Goal: Navigation & Orientation: Find specific page/section

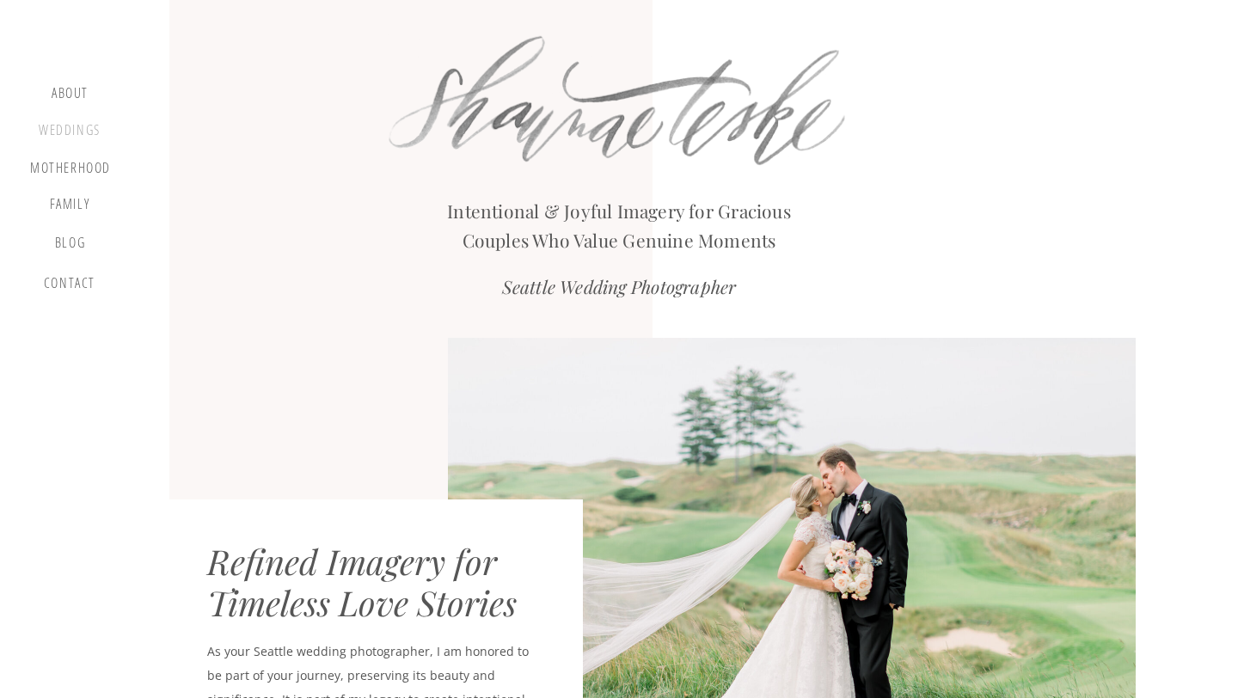
click at [81, 122] on div "Weddings" at bounding box center [69, 132] width 65 height 21
click at [72, 129] on div "Weddings" at bounding box center [69, 132] width 65 height 21
click at [81, 134] on div "Weddings" at bounding box center [69, 132] width 65 height 21
click at [93, 132] on div "Weddings" at bounding box center [69, 132] width 65 height 21
click at [58, 133] on div "Weddings" at bounding box center [69, 132] width 65 height 21
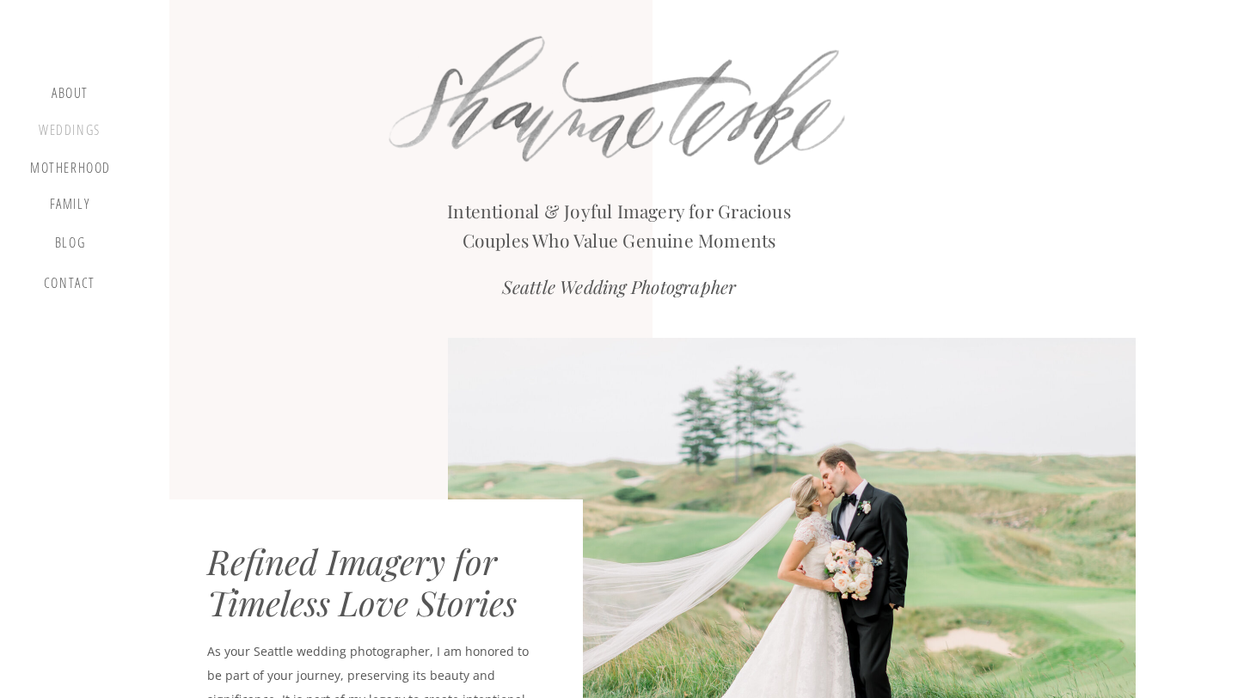
click at [60, 129] on div "Weddings" at bounding box center [69, 132] width 65 height 21
click at [77, 127] on div "Weddings" at bounding box center [69, 132] width 65 height 21
click at [207, 401] on div at bounding box center [410, 272] width 483 height 548
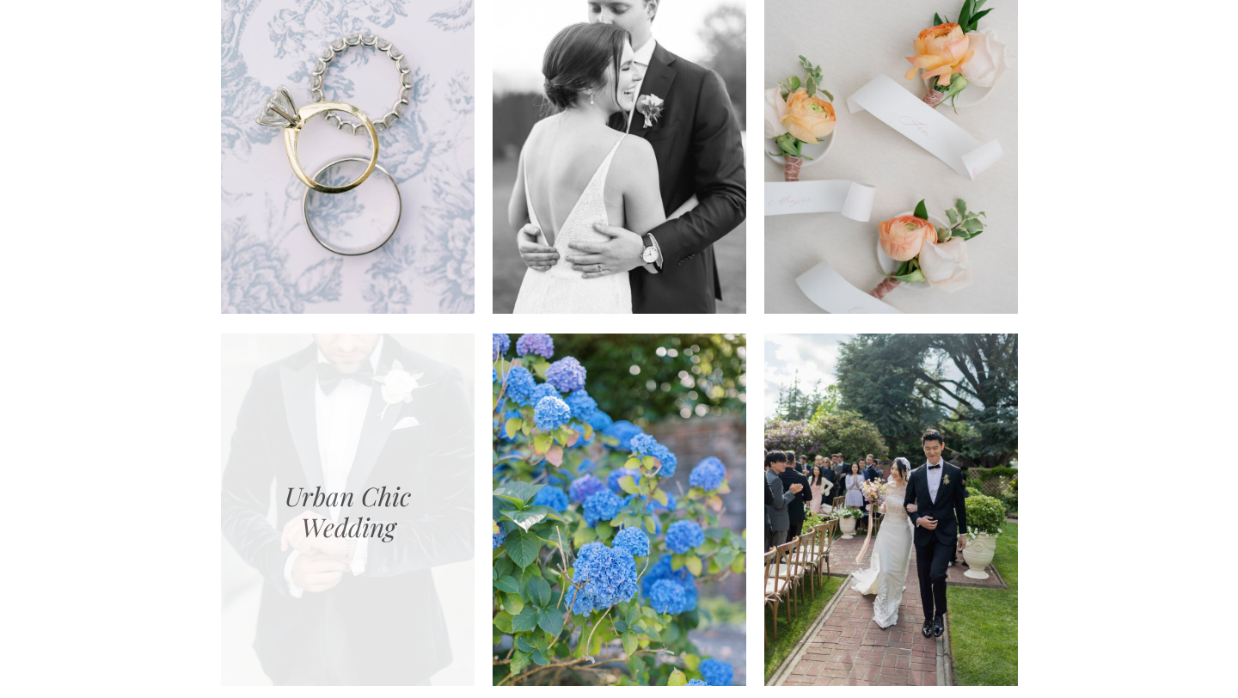
scroll to position [1721, 0]
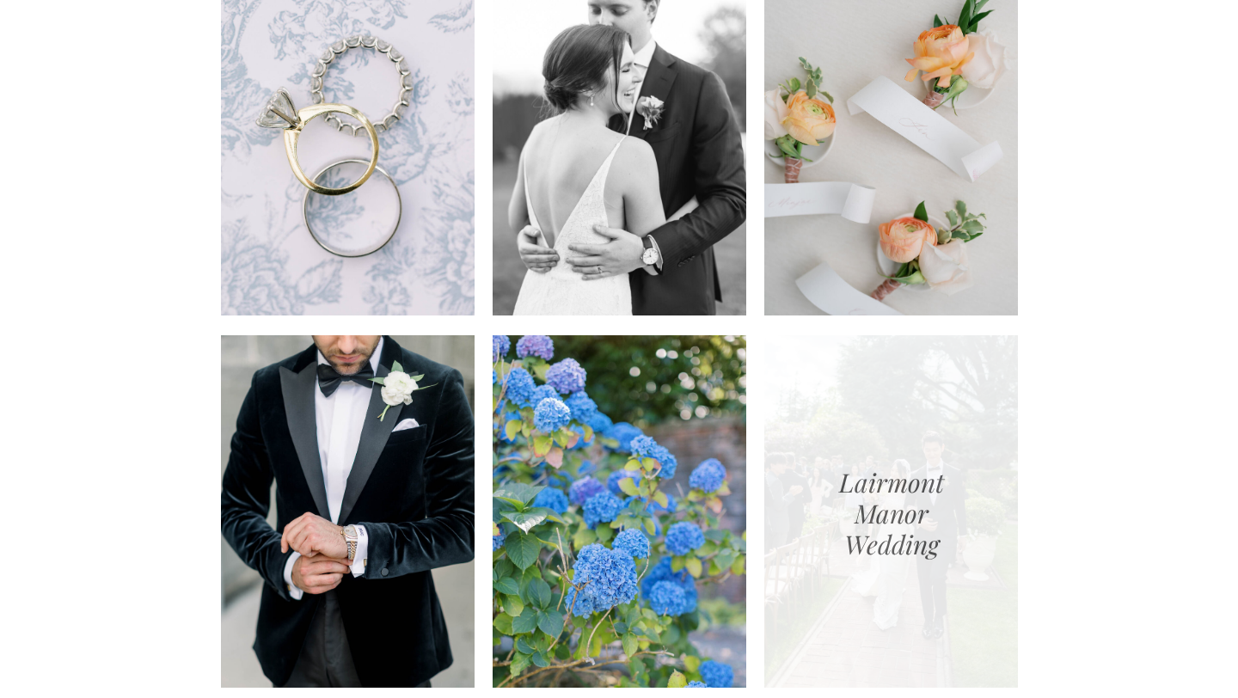
click at [911, 425] on div at bounding box center [891, 511] width 254 height 352
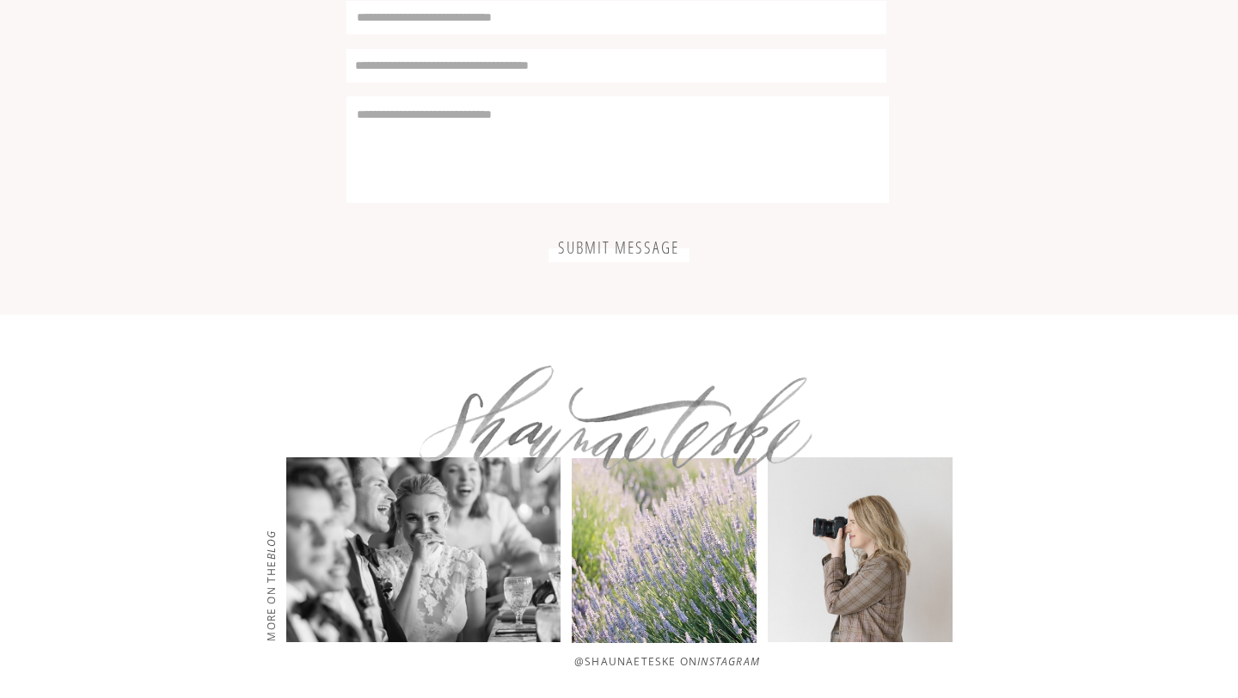
scroll to position [5205, 0]
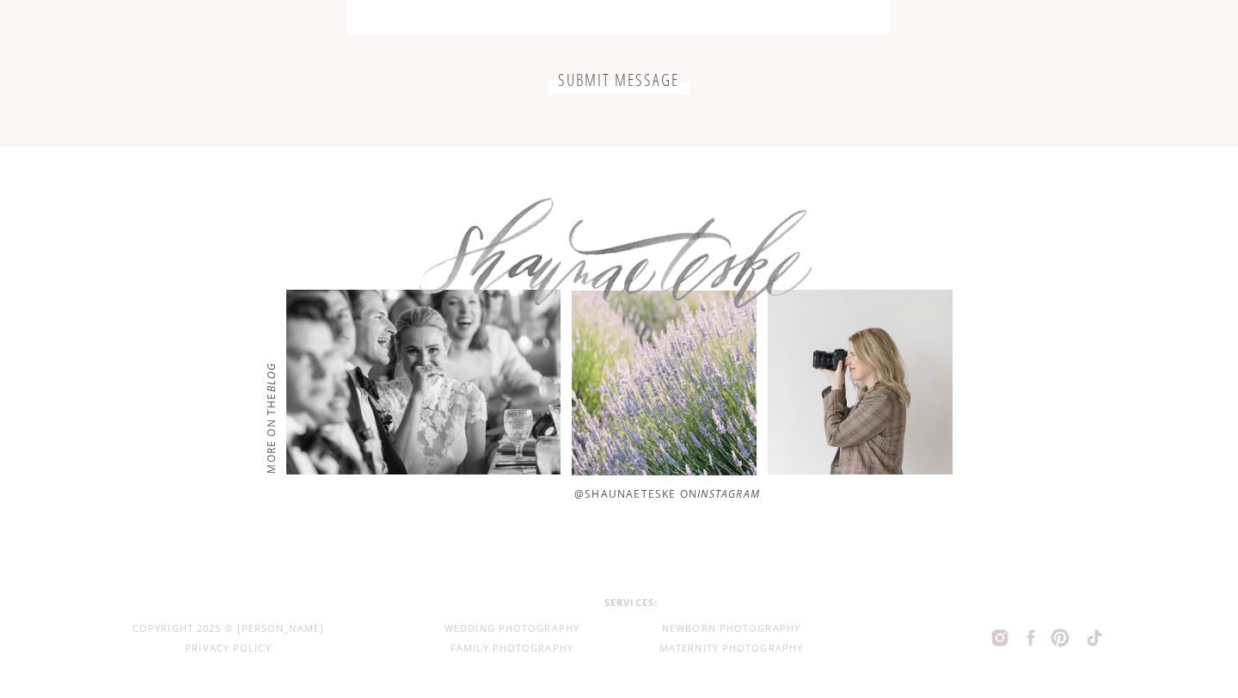
click at [997, 635] on icon at bounding box center [999, 638] width 21 height 24
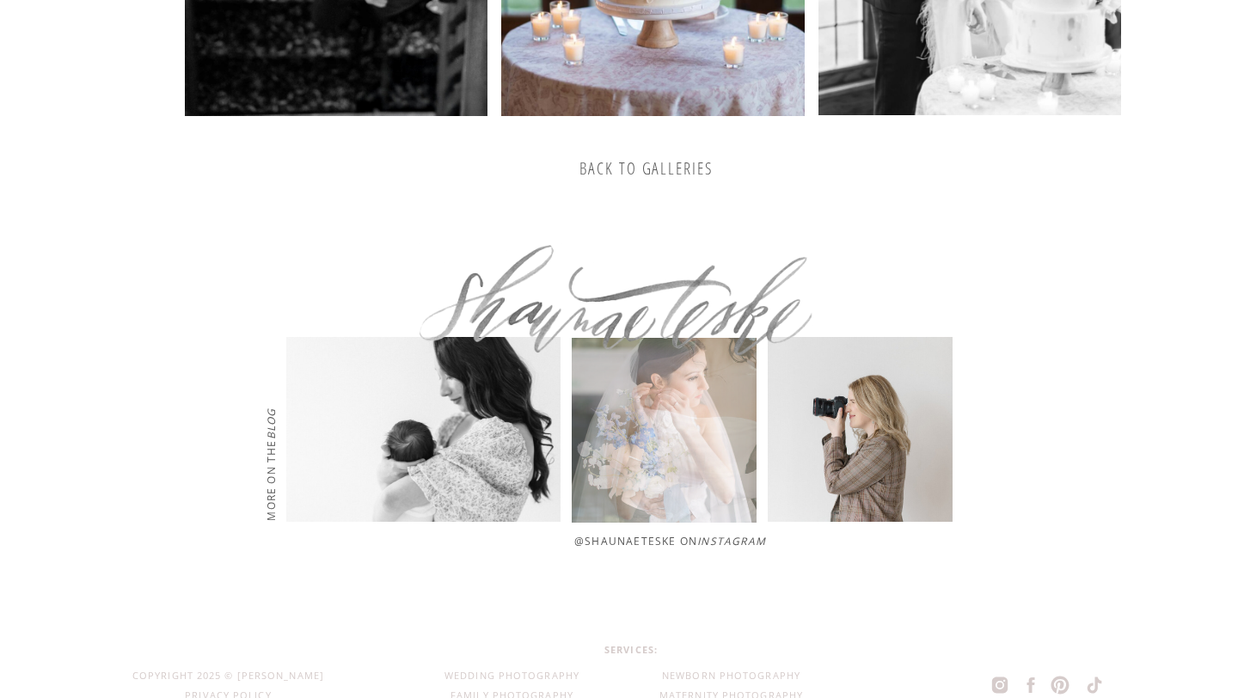
scroll to position [3247, 0]
